Goal: Task Accomplishment & Management: Manage account settings

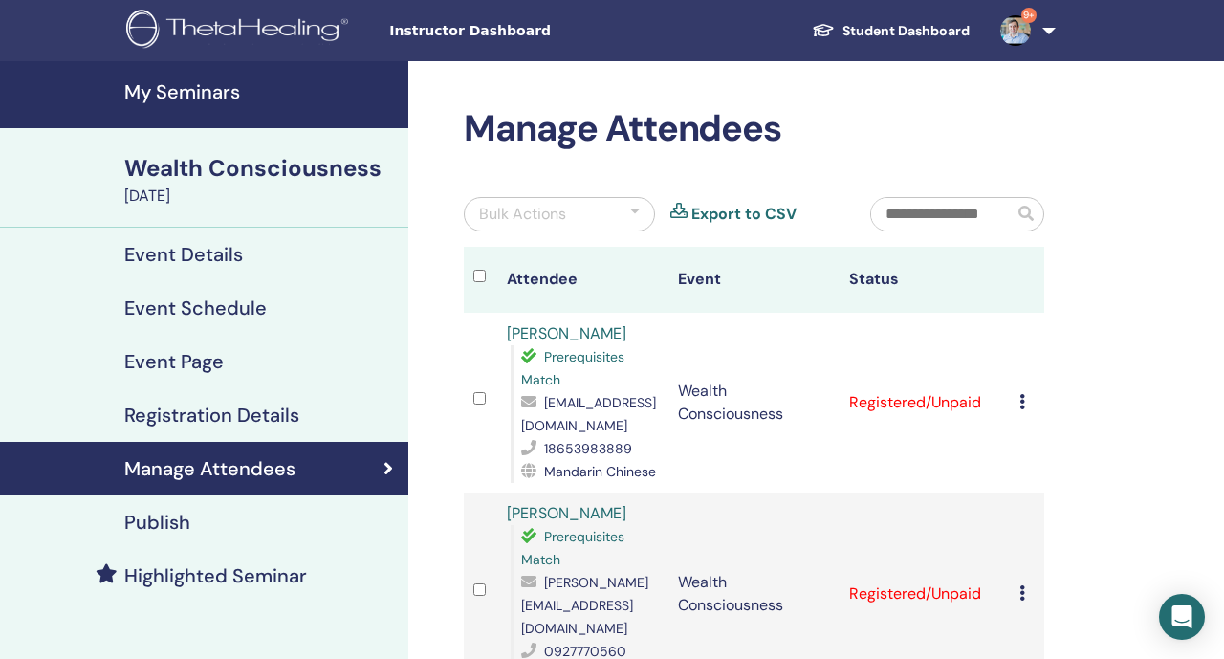
click at [1039, 32] on link "9+" at bounding box center [1024, 30] width 78 height 61
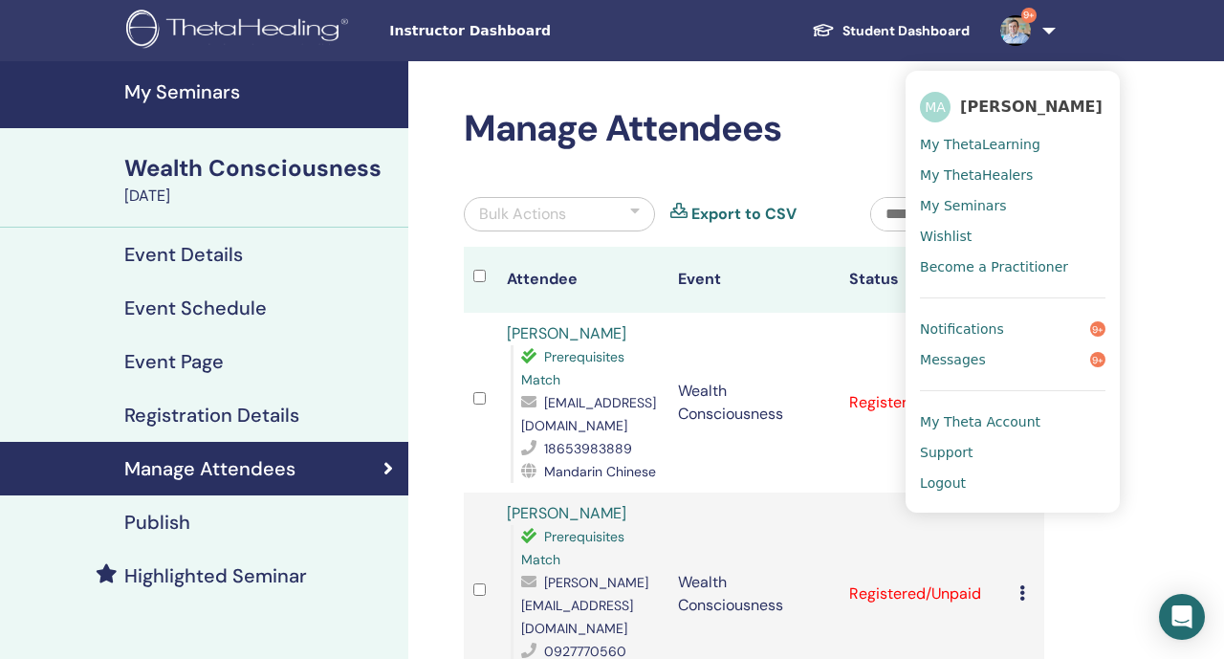
click at [945, 481] on span "Logout" at bounding box center [943, 482] width 46 height 17
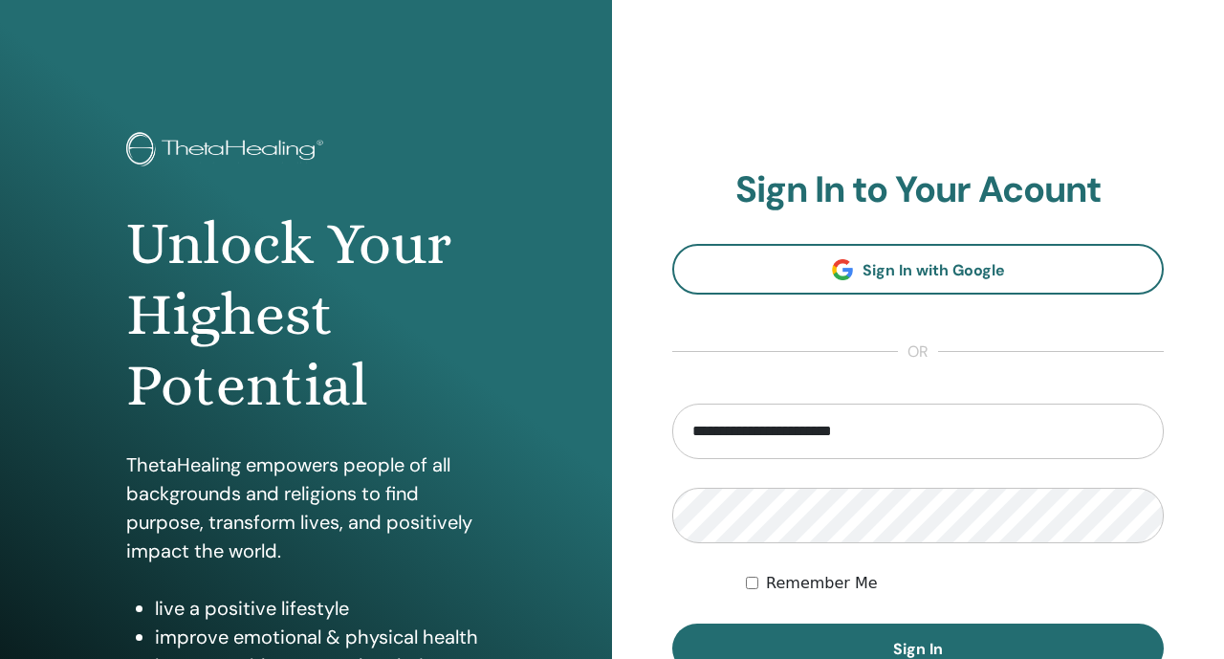
click at [756, 448] on input "**********" at bounding box center [918, 431] width 492 height 55
click at [734, 426] on input "**********" at bounding box center [918, 431] width 492 height 55
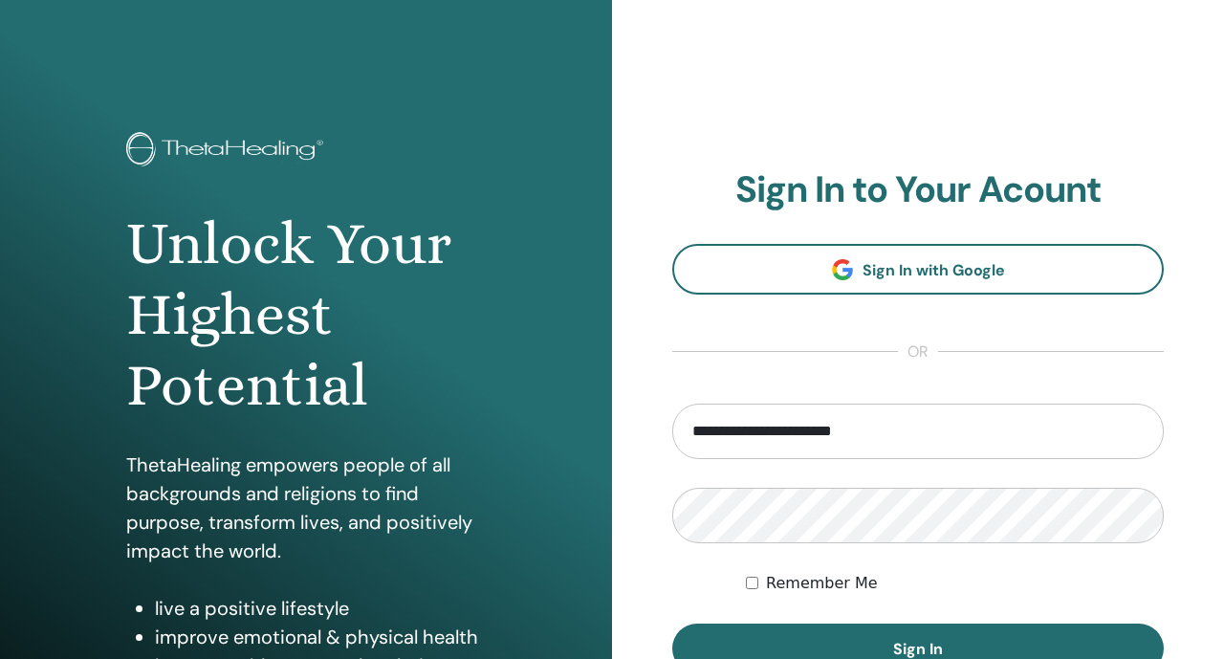
type input "*"
type input "**********"
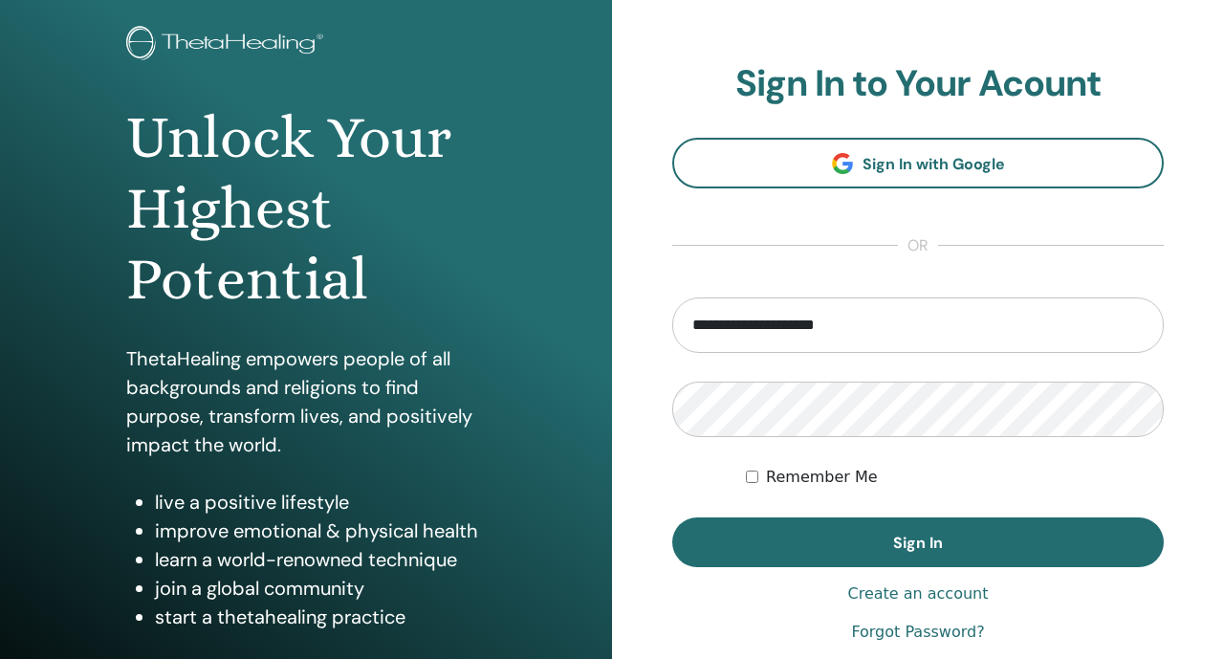
scroll to position [107, 0]
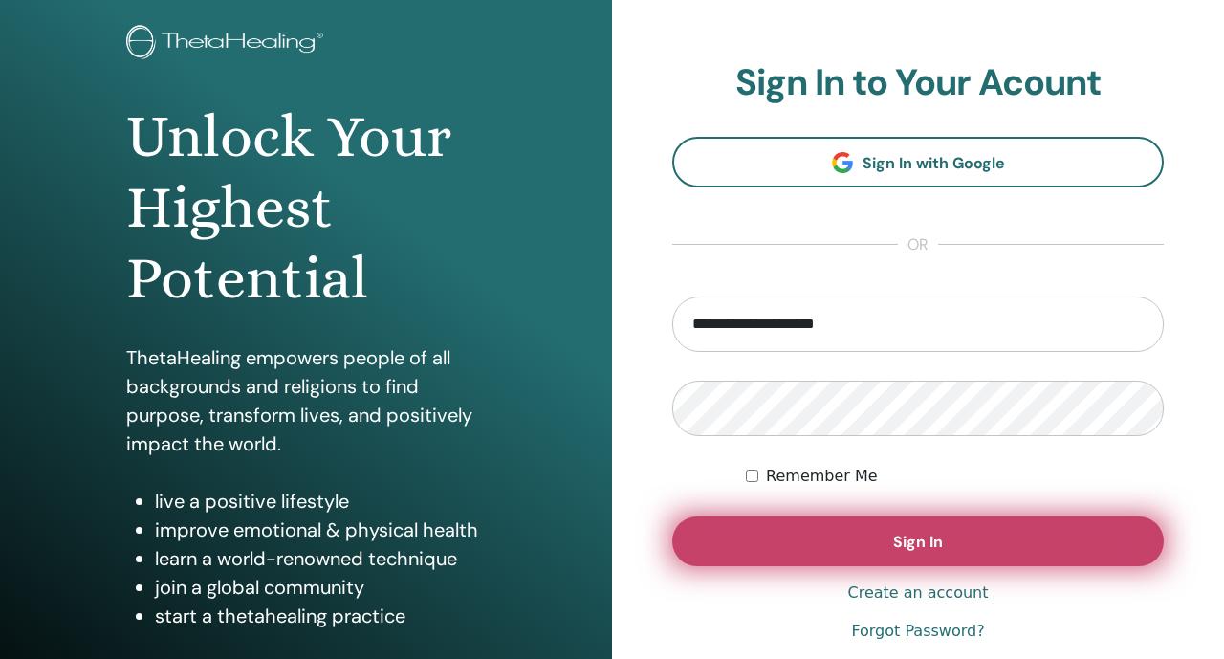
click at [774, 526] on button "Sign In" at bounding box center [918, 541] width 492 height 50
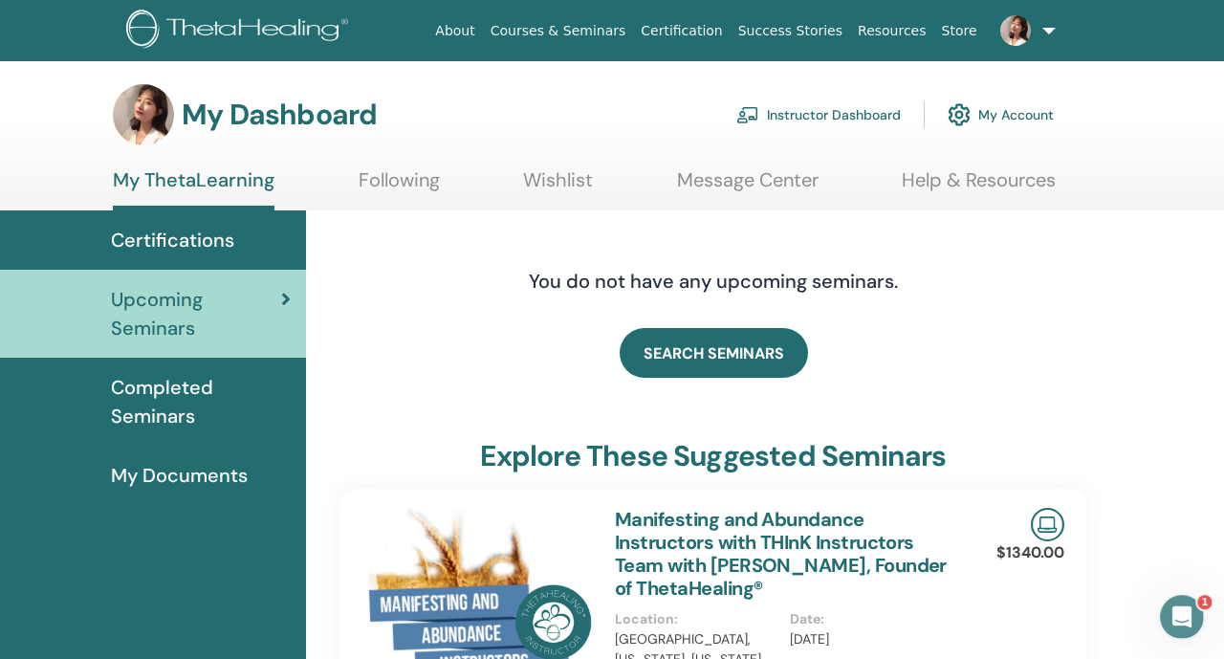
click at [817, 120] on link "Instructor Dashboard" at bounding box center [818, 115] width 165 height 42
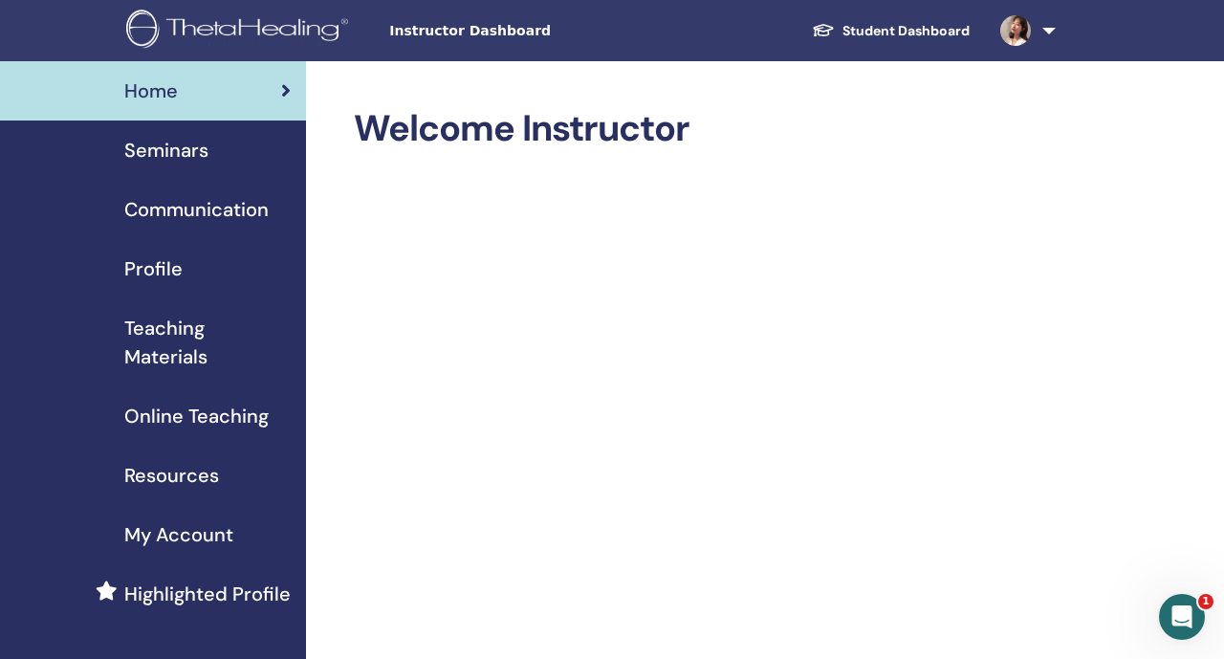
click at [197, 469] on span "Resources" at bounding box center [171, 475] width 95 height 29
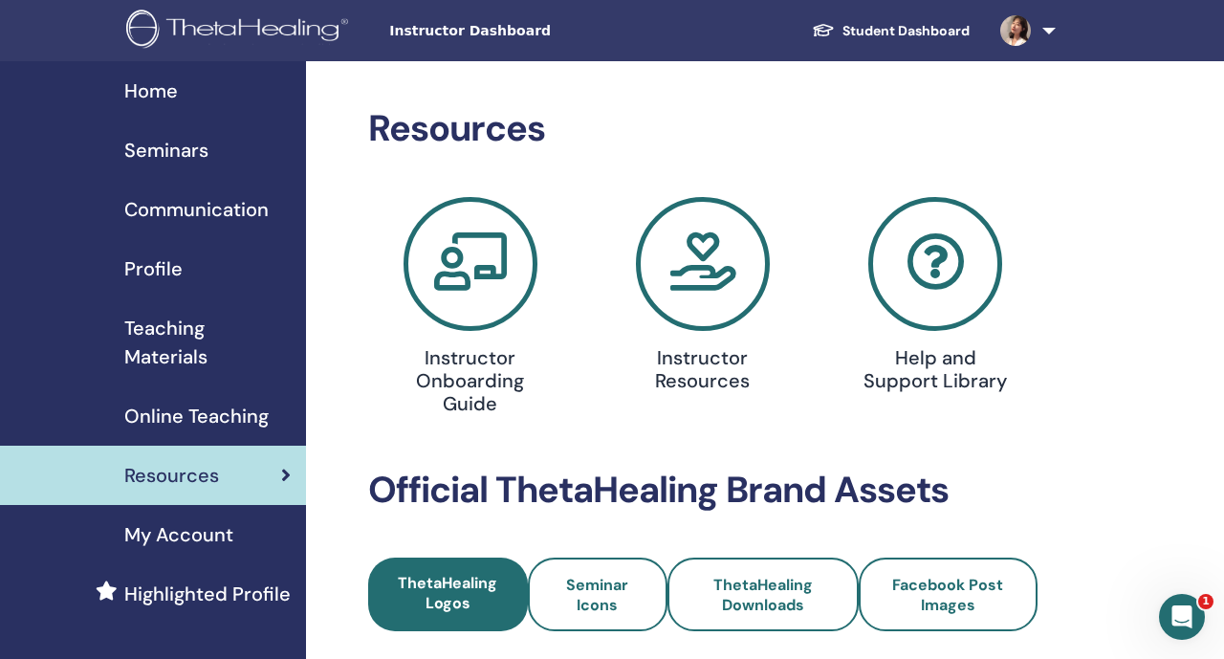
click at [468, 27] on span "Instructor Dashboard" at bounding box center [532, 31] width 287 height 20
click at [220, 107] on link "Home" at bounding box center [153, 90] width 306 height 59
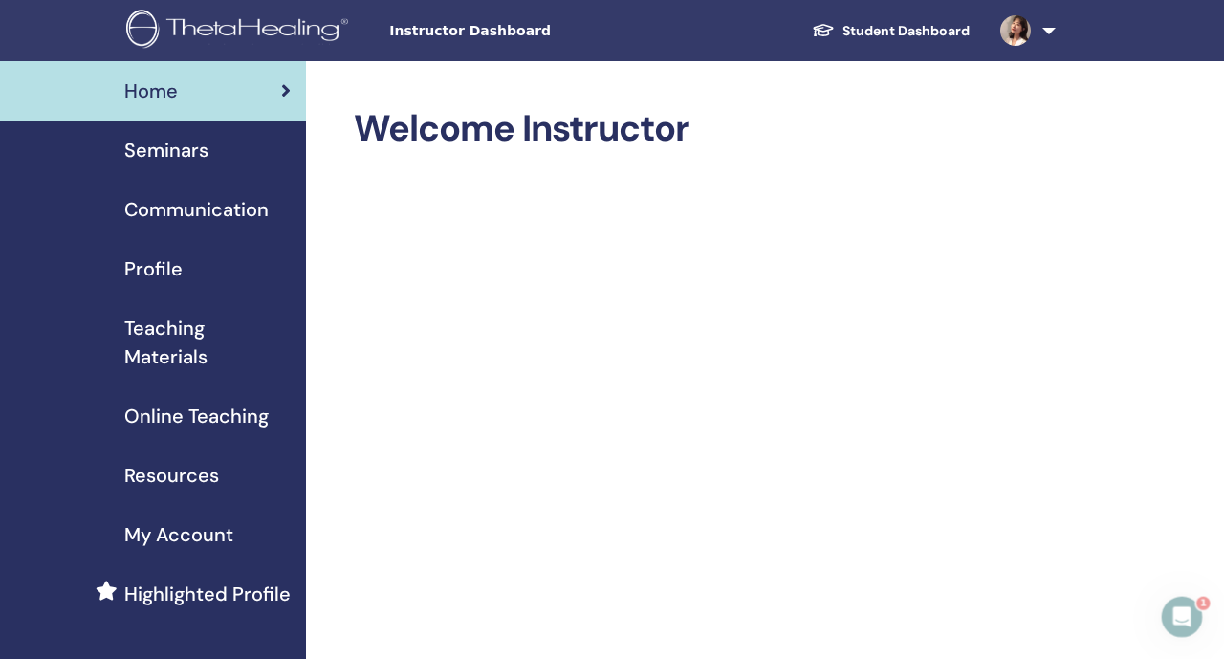
click at [881, 41] on link "Student Dashboard" at bounding box center [891, 30] width 188 height 35
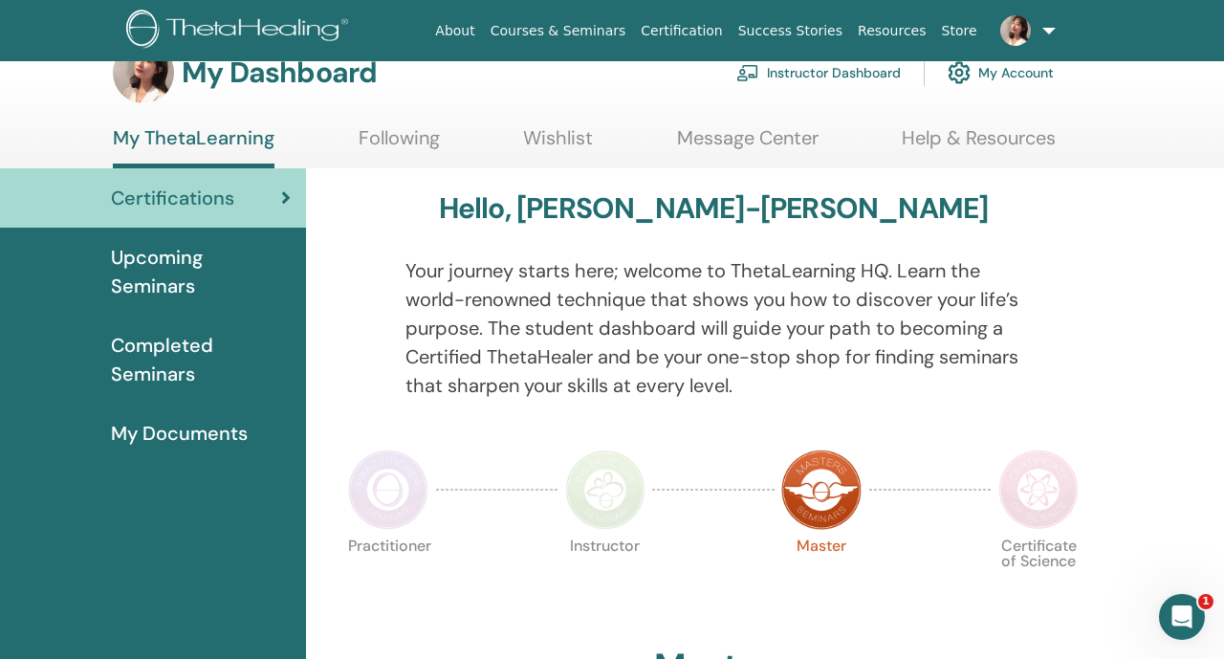
click at [190, 337] on span "Completed Seminars" at bounding box center [201, 359] width 180 height 57
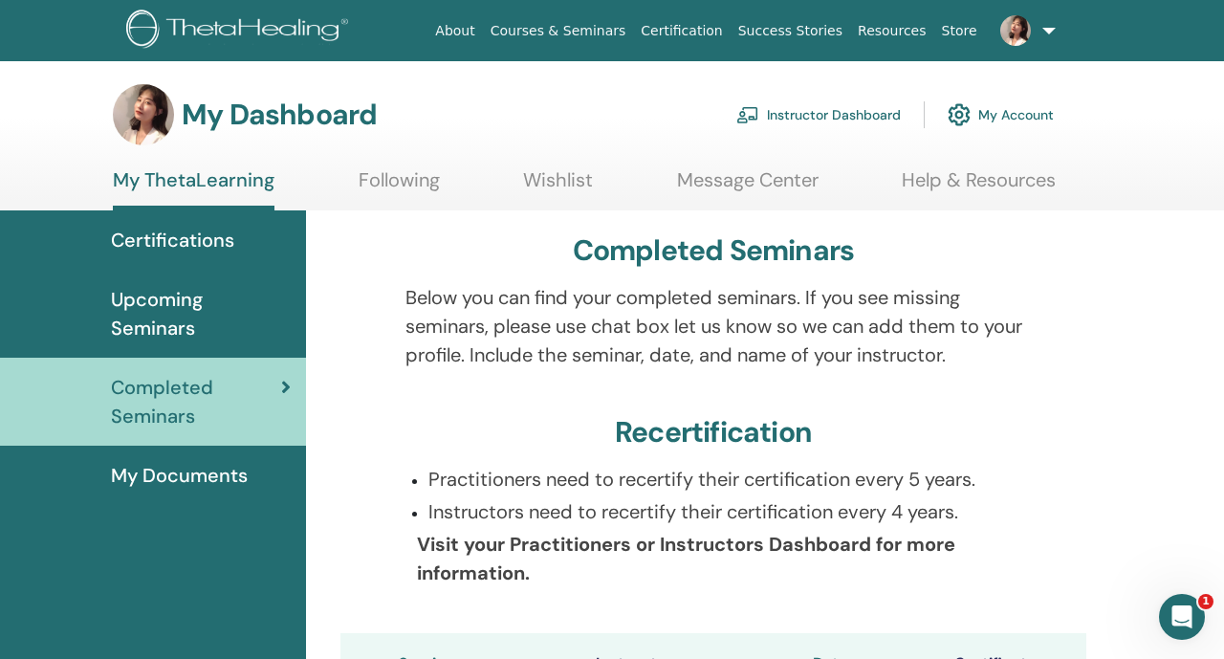
click at [1002, 121] on link "My Account" at bounding box center [1001, 115] width 106 height 42
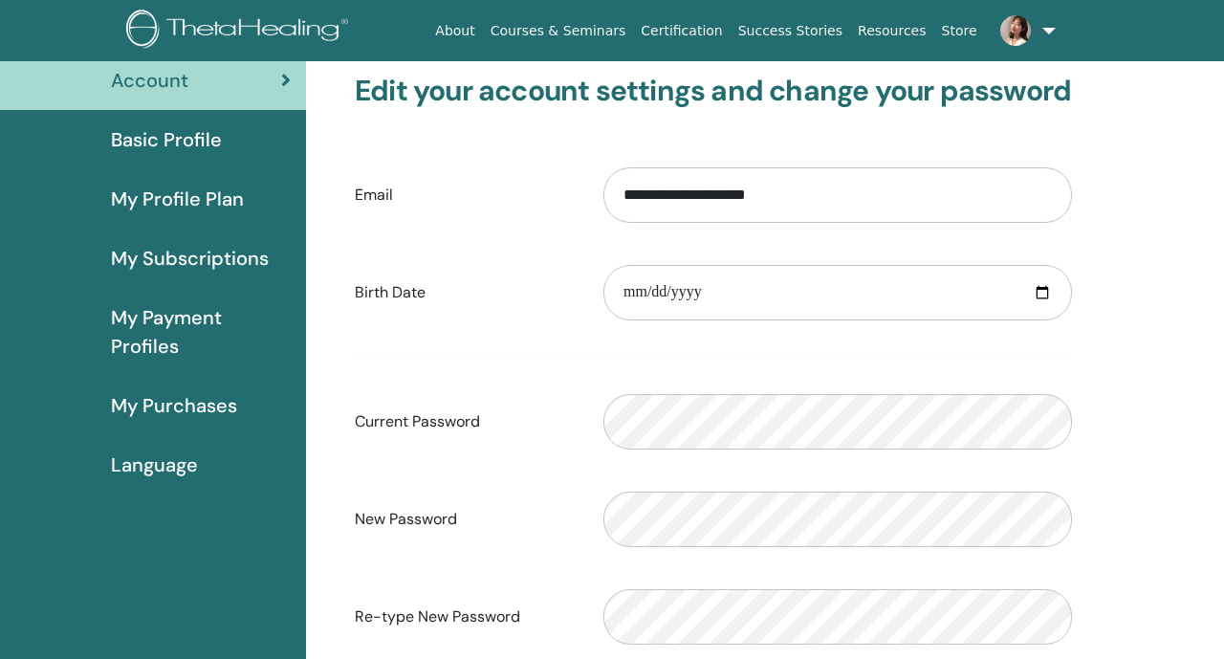
scroll to position [118, 0]
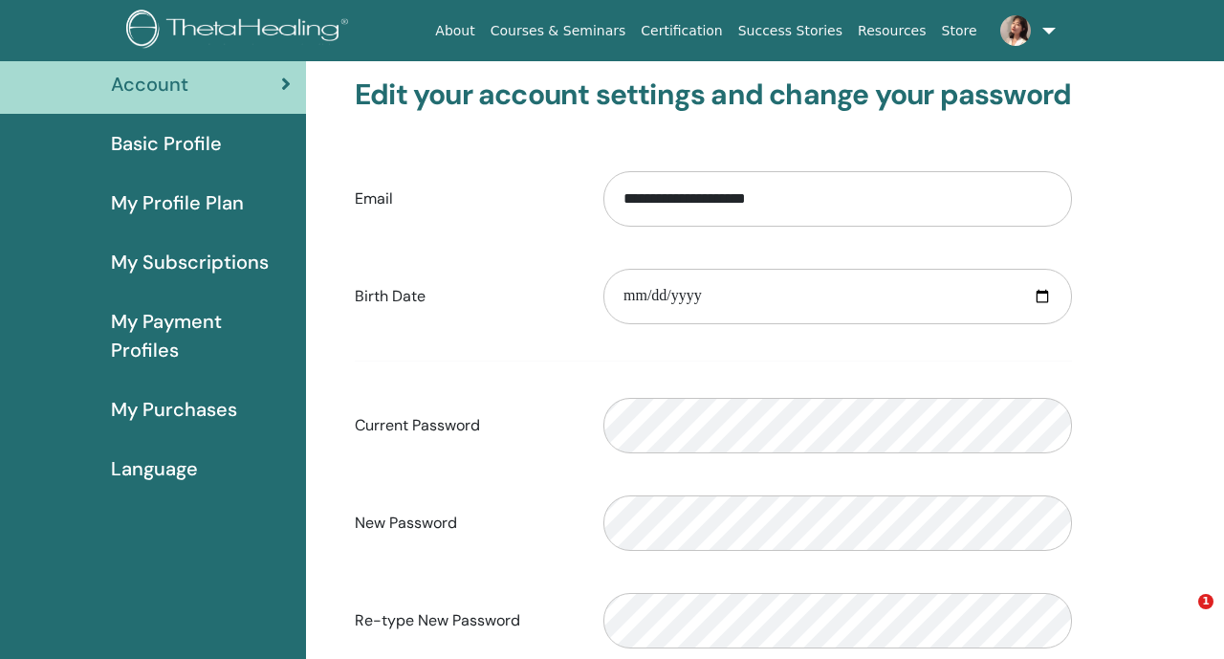
click at [184, 320] on span "My Payment Profiles" at bounding box center [201, 335] width 180 height 57
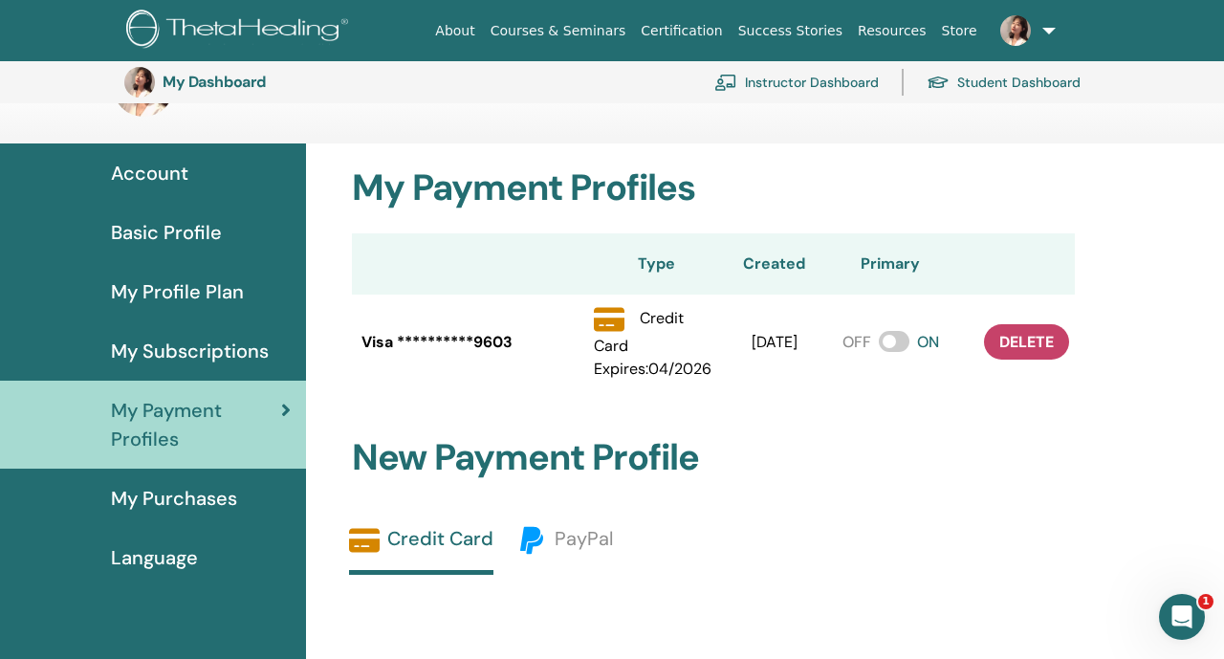
scroll to position [48, 0]
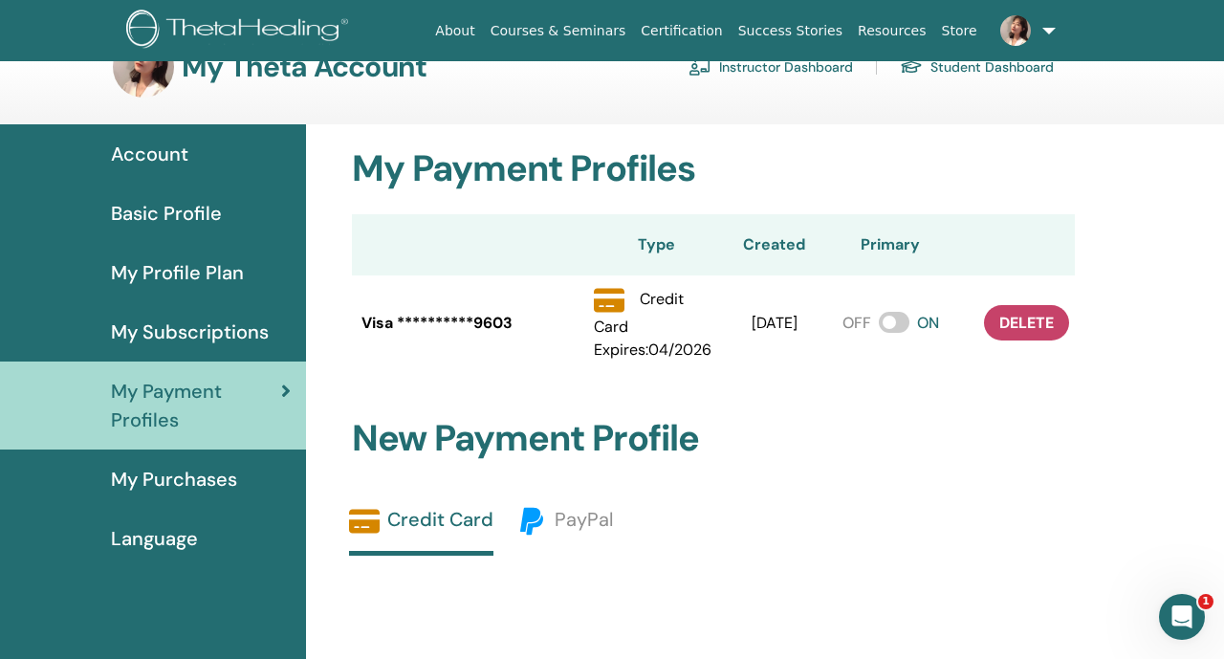
click at [140, 473] on span "My Purchases" at bounding box center [174, 479] width 126 height 29
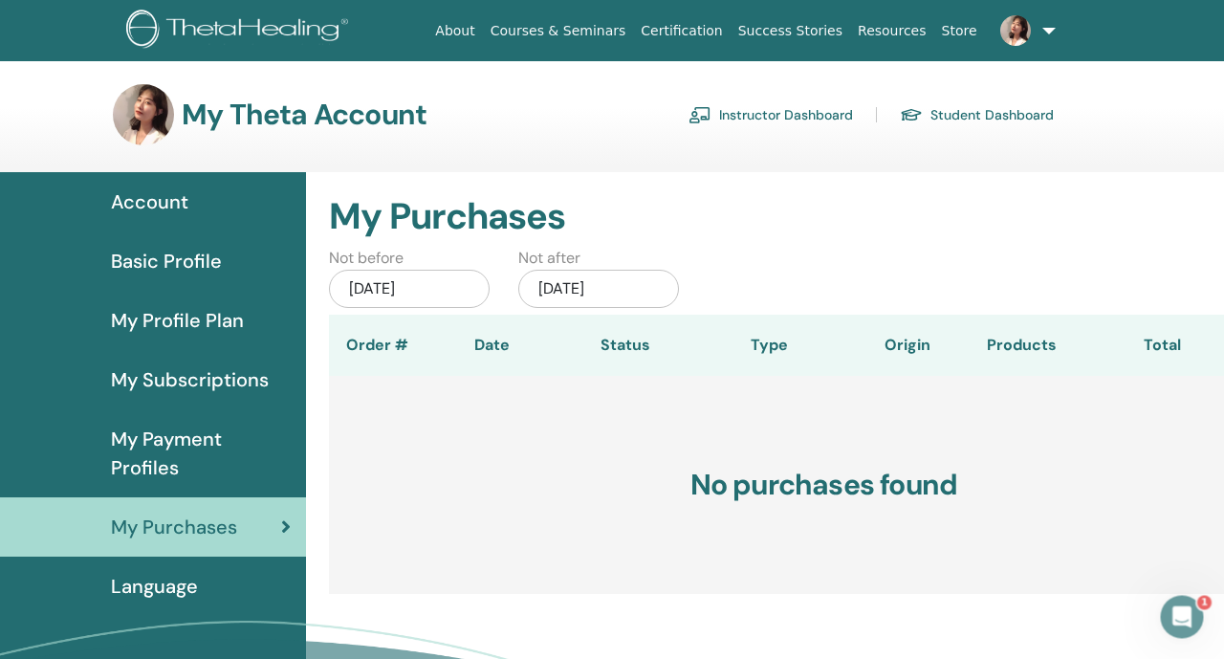
click at [451, 287] on div "May/18, 2025" at bounding box center [409, 289] width 161 height 38
click at [466, 251] on div "Not before May/18, 2025" at bounding box center [409, 281] width 189 height 68
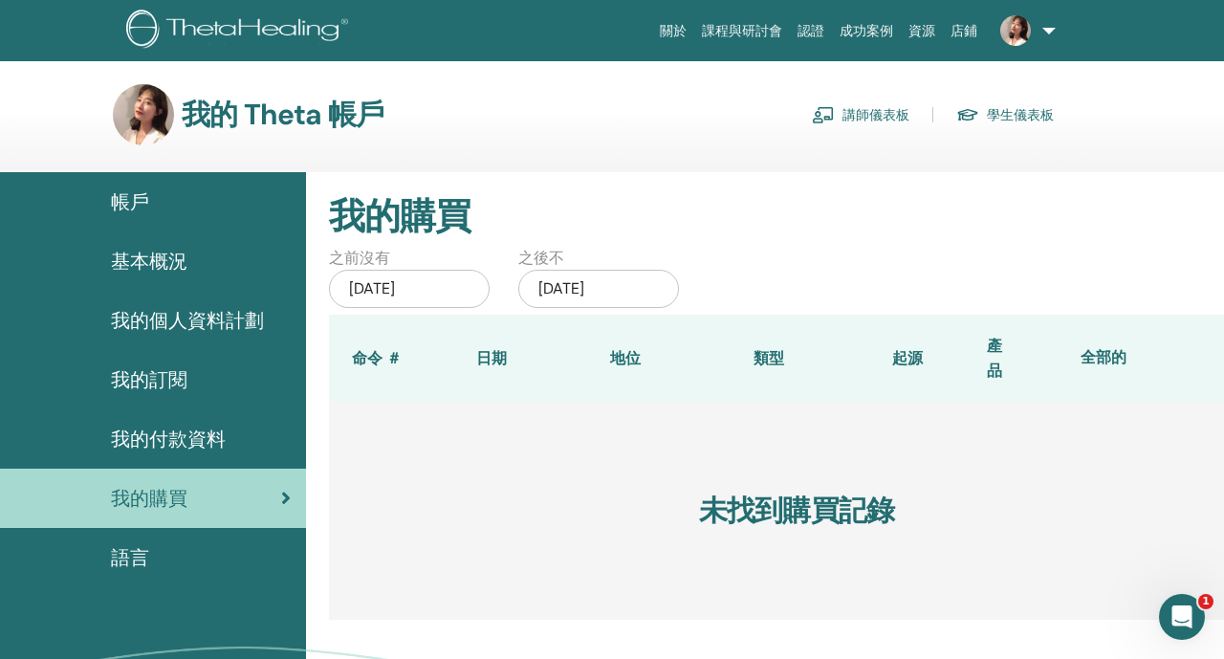
click at [773, 182] on div "我的購買" at bounding box center [769, 205] width 909 height 67
click at [428, 277] on div "2025年5月18日" at bounding box center [409, 289] width 161 height 38
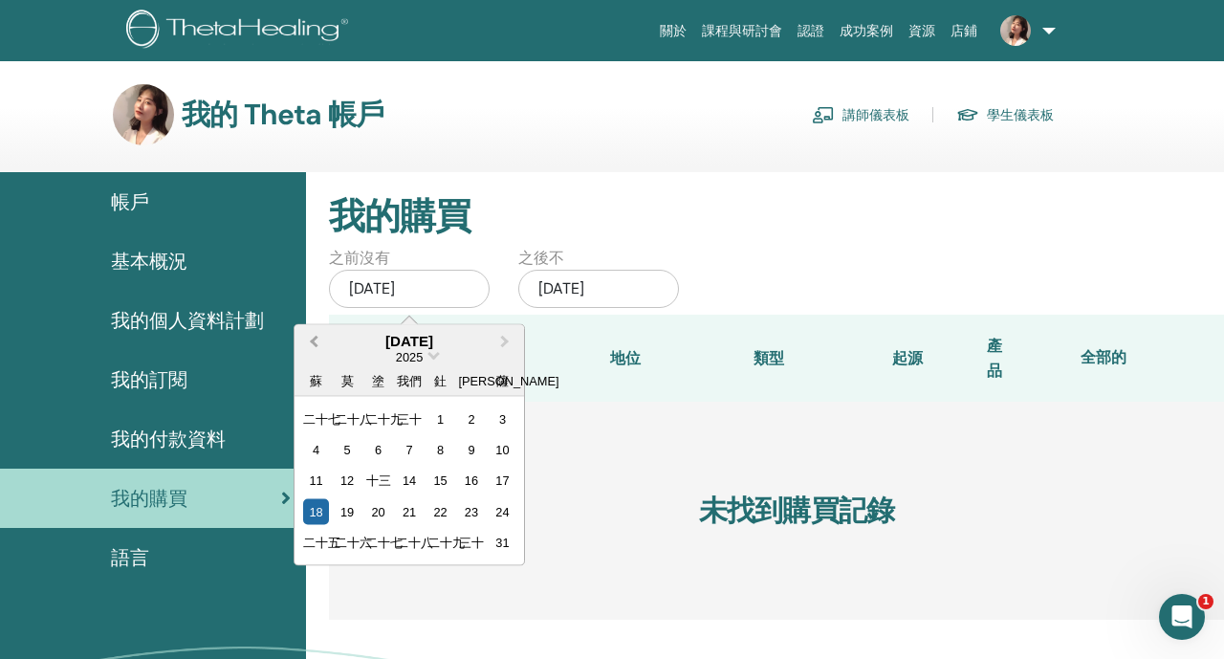
click at [312, 343] on button "上個月" at bounding box center [311, 341] width 31 height 31
click at [380, 423] on div "1" at bounding box center [378, 419] width 26 height 26
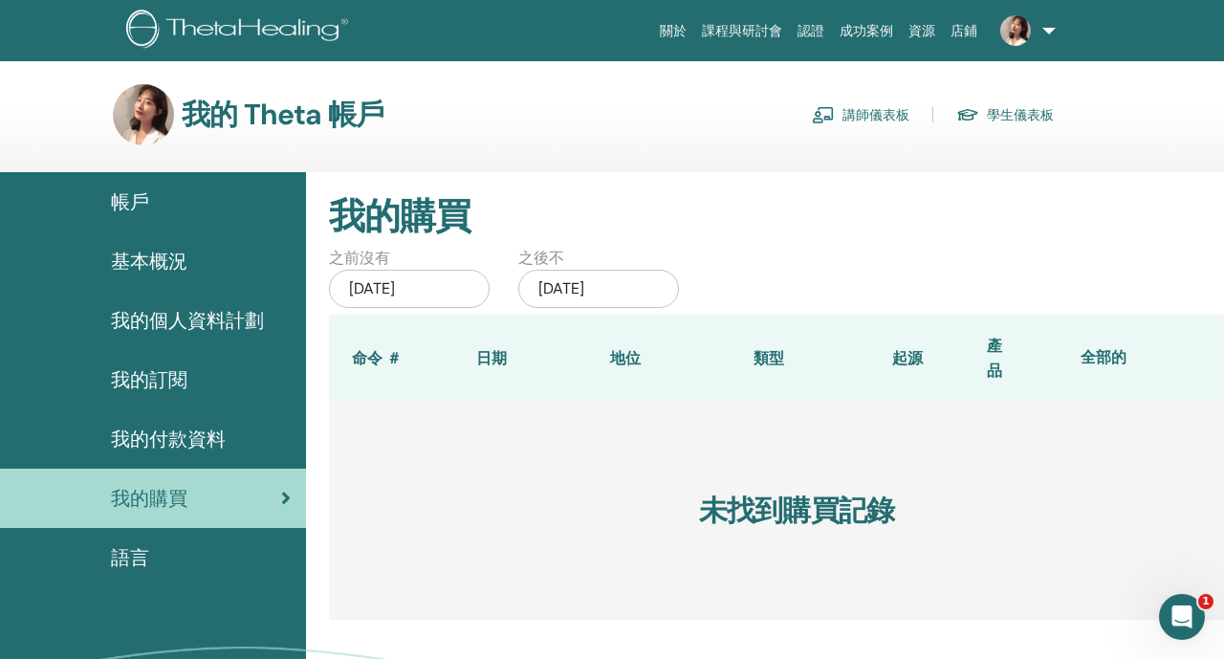
click at [217, 387] on div "我的訂閱" at bounding box center [152, 379] width 275 height 29
